Goal: Obtain resource: Download file/media

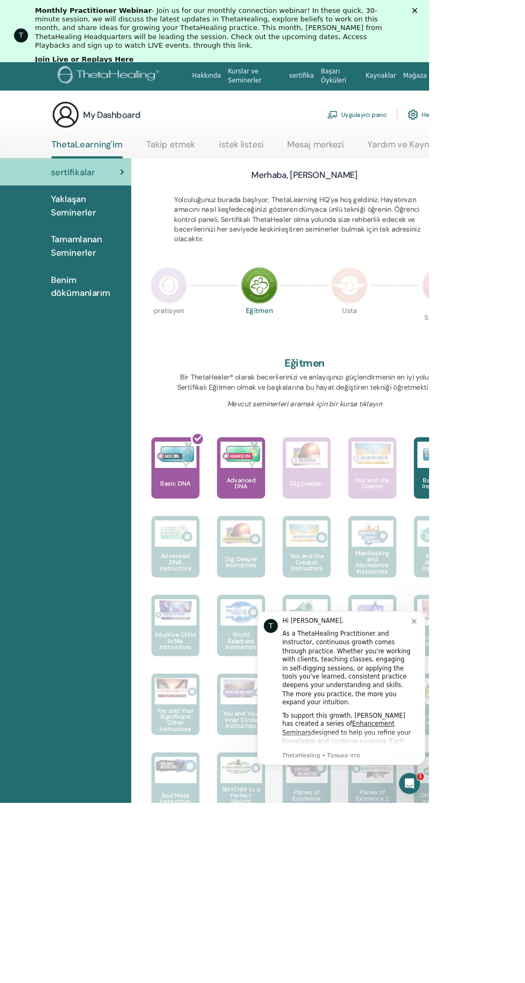
click at [72, 282] on link "Tamamlanan Seminerler" at bounding box center [80, 301] width 161 height 49
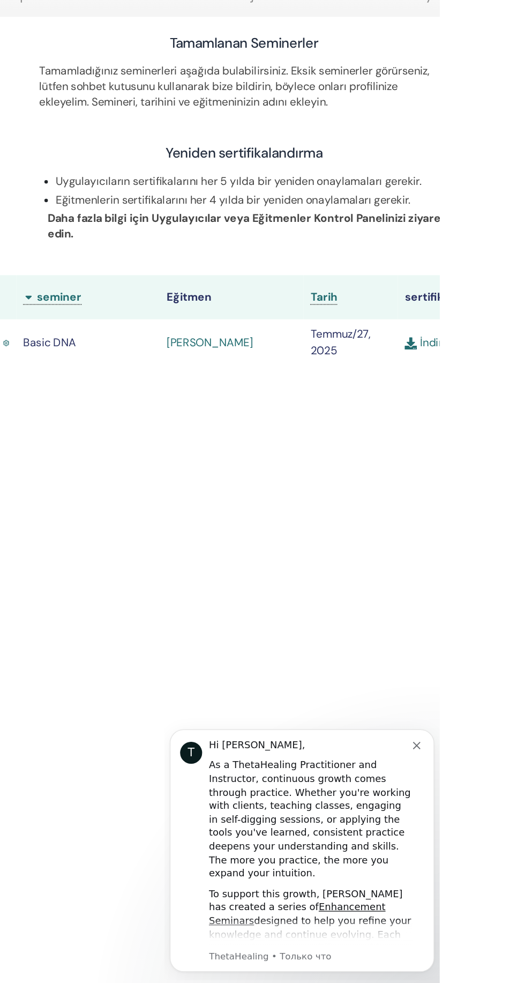
click at [302, 342] on p "Eğitmenlerin sertifikalarını her 4 yılda bir yeniden onaylamaları gerekir." at bounding box center [380, 337] width 306 height 12
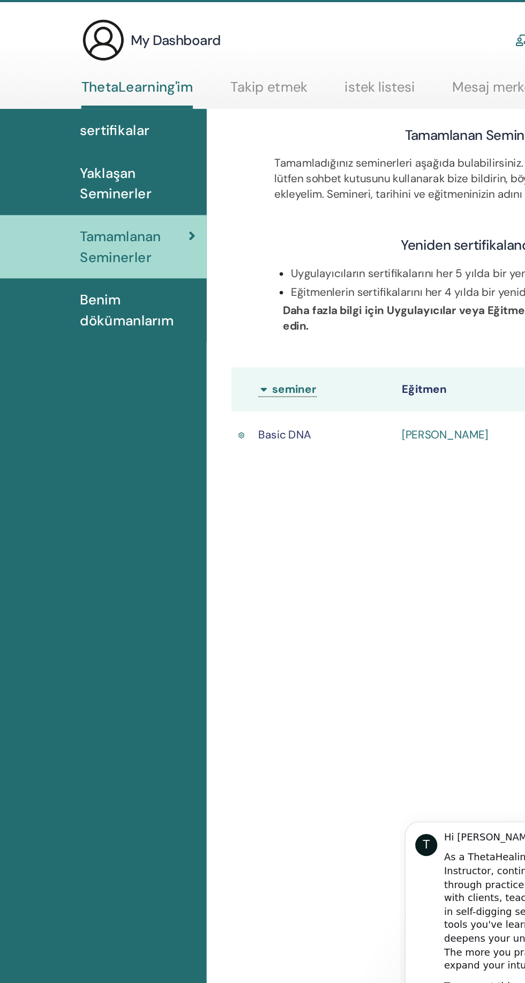
click at [65, 346] on span "Benim dökümanlarım" at bounding box center [107, 351] width 90 height 32
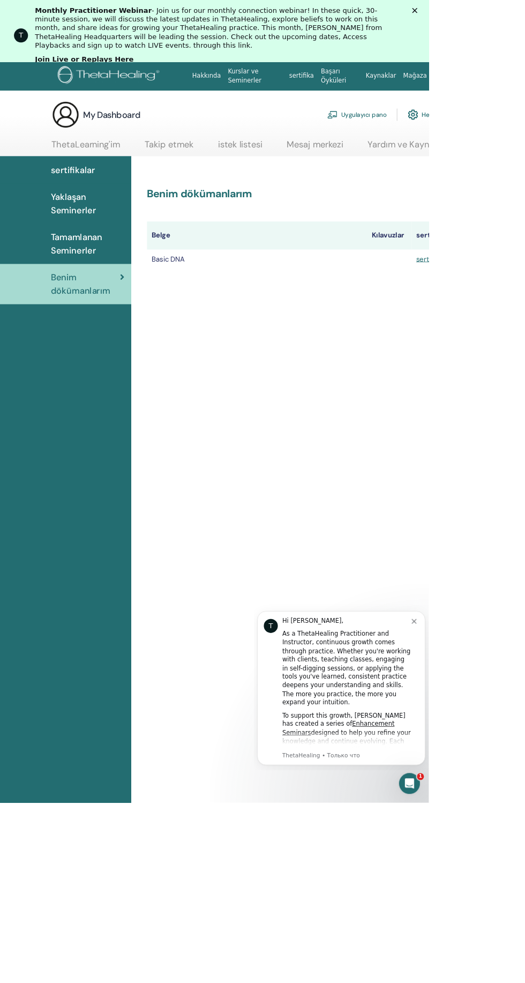
click at [85, 289] on span "Tamamlanan Seminerler" at bounding box center [107, 299] width 90 height 32
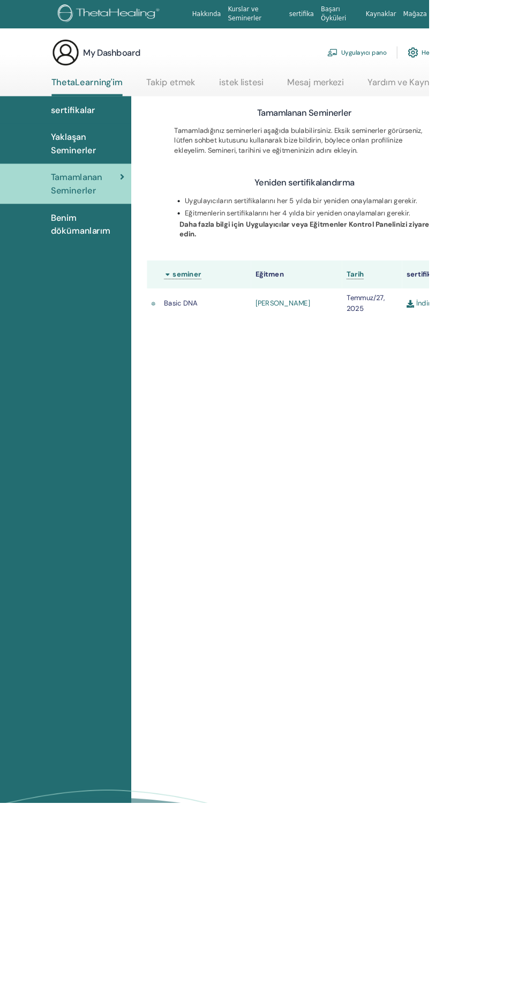
click at [517, 306] on div "Uygulayıcıların sertifikalarını her 5 yılda bir yeniden onaylamaları gerekir. E…" at bounding box center [373, 273] width 335 height 66
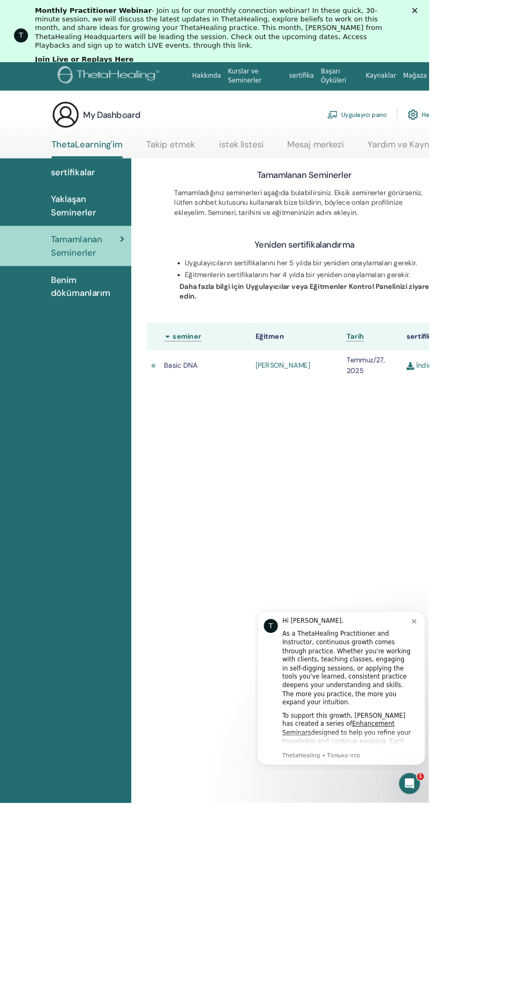
click at [503, 448] on img at bounding box center [503, 448] width 10 height 10
click at [502, 448] on img at bounding box center [503, 448] width 10 height 10
click at [76, 350] on span "Benim dökümanlarım" at bounding box center [107, 351] width 90 height 32
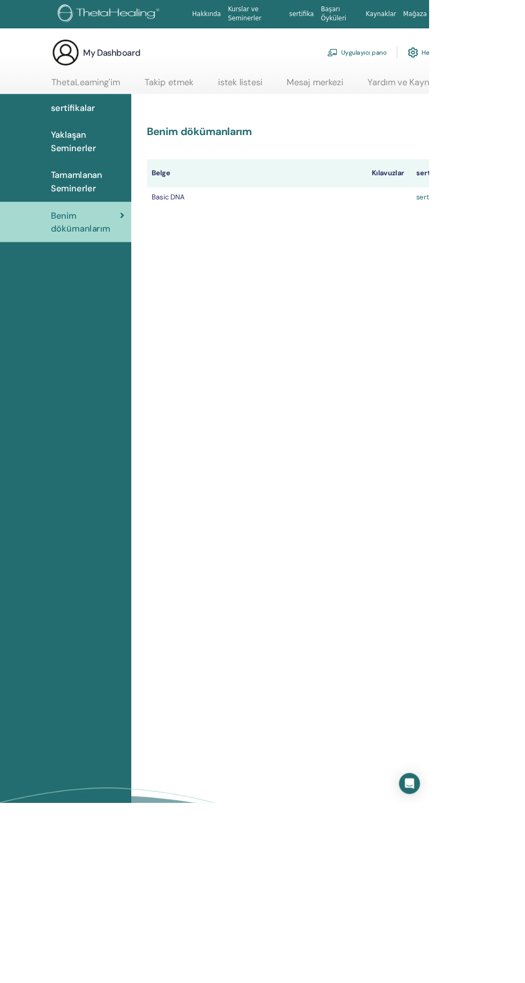
click at [524, 237] on link "sertifika" at bounding box center [526, 240] width 32 height 11
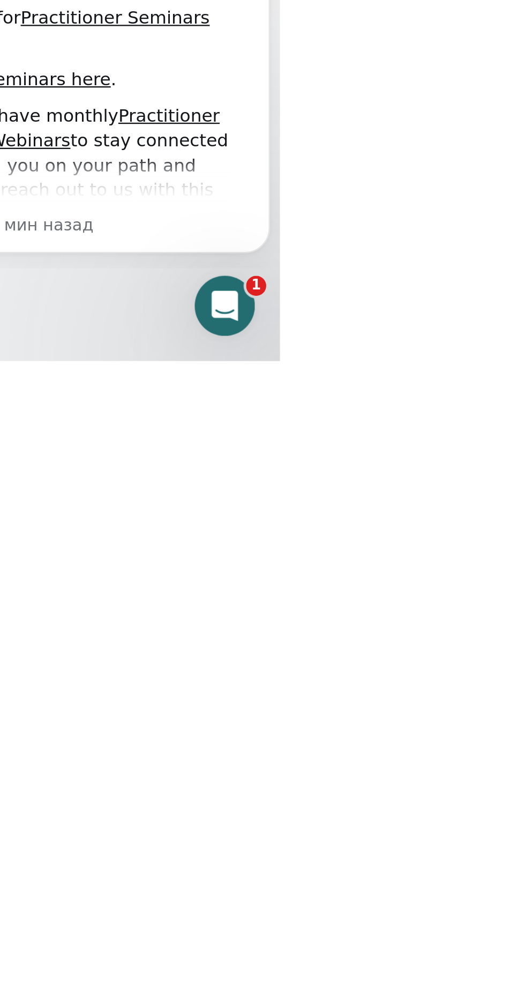
scroll to position [441, 0]
